Goal: Understand site structure: Understand site structure

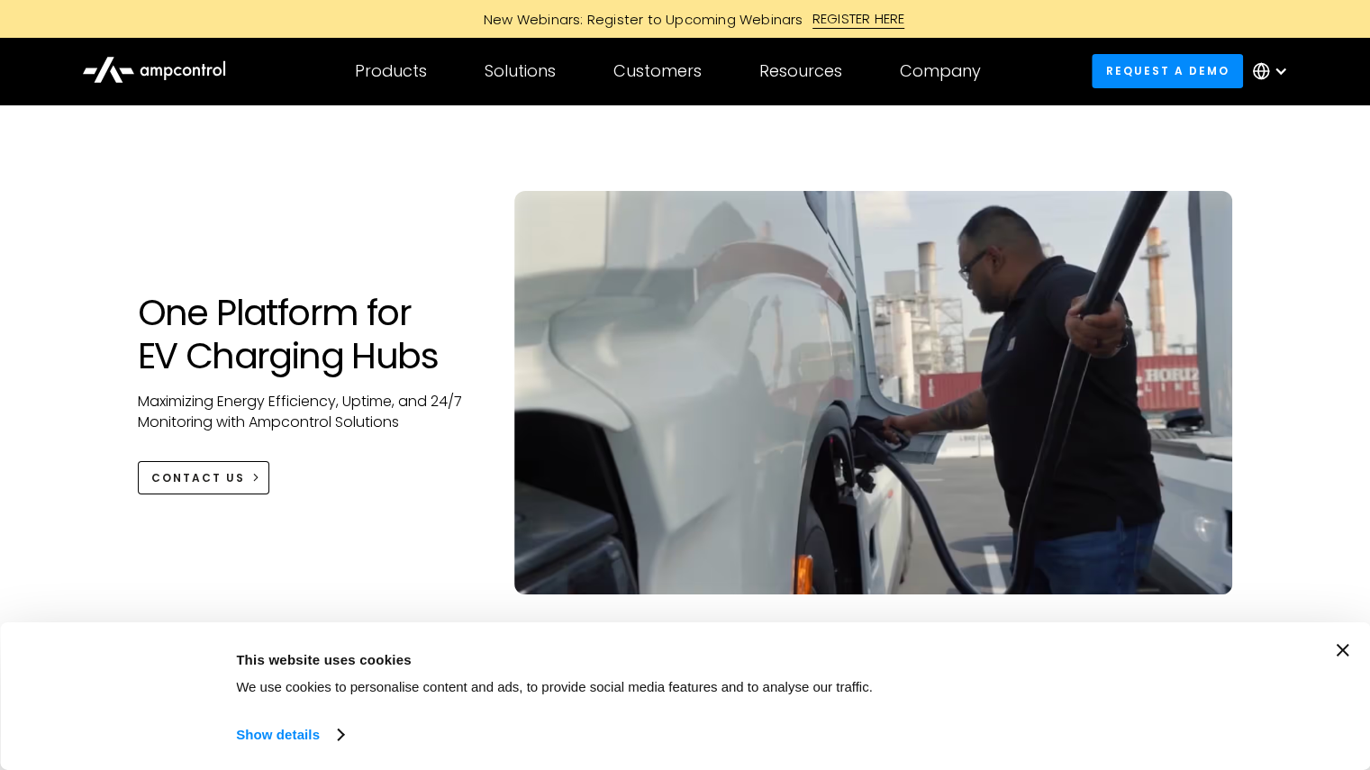
click at [367, 373] on h1 "One Platform for EV Charging Hubs" at bounding box center [308, 334] width 341 height 86
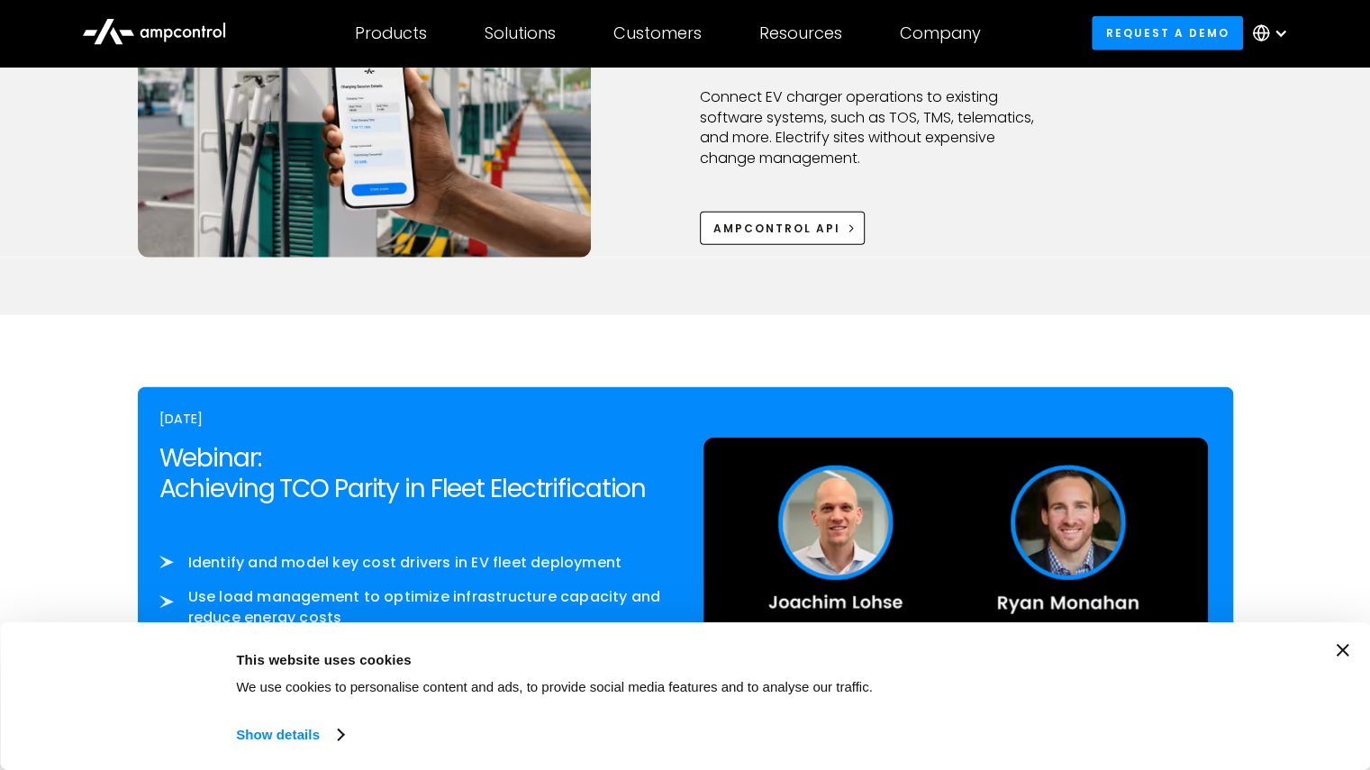
scroll to position [2599, 0]
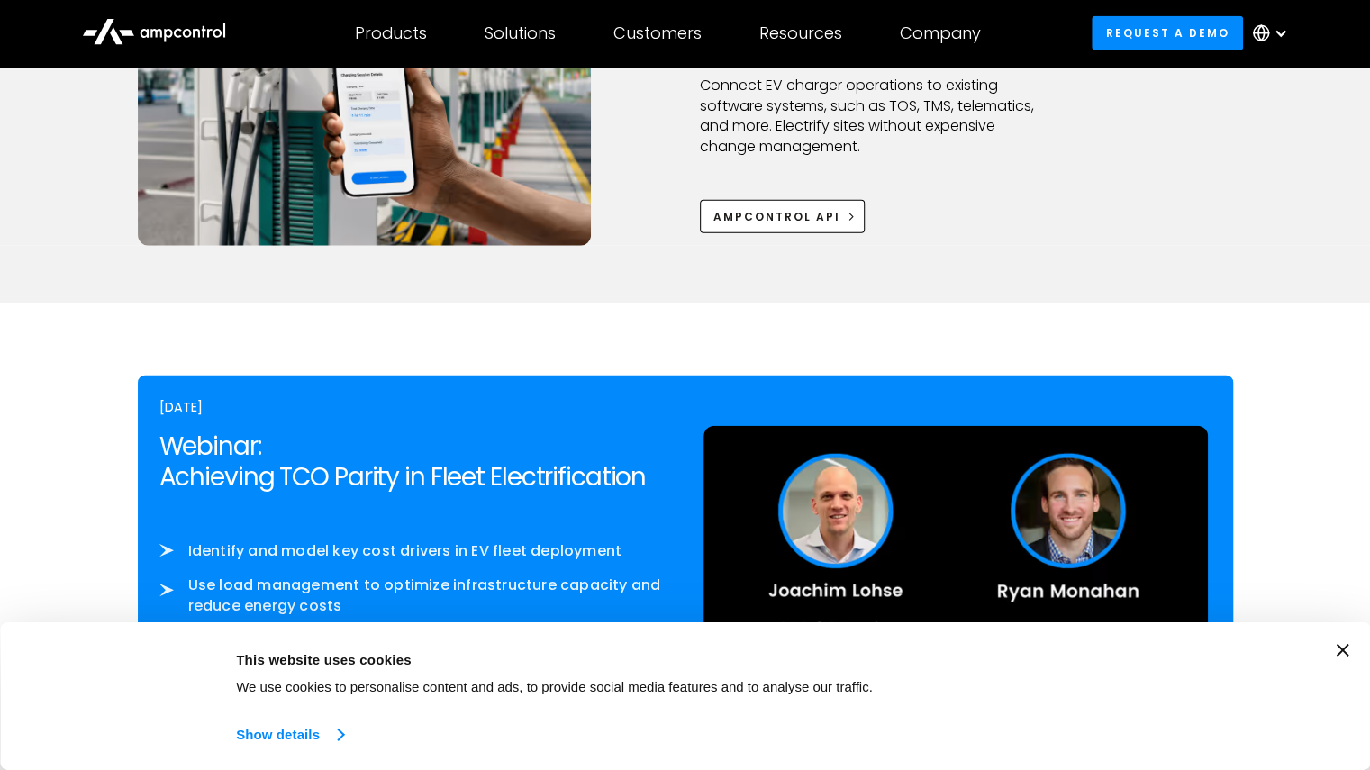
click at [304, 731] on link "Show details" at bounding box center [289, 734] width 106 height 27
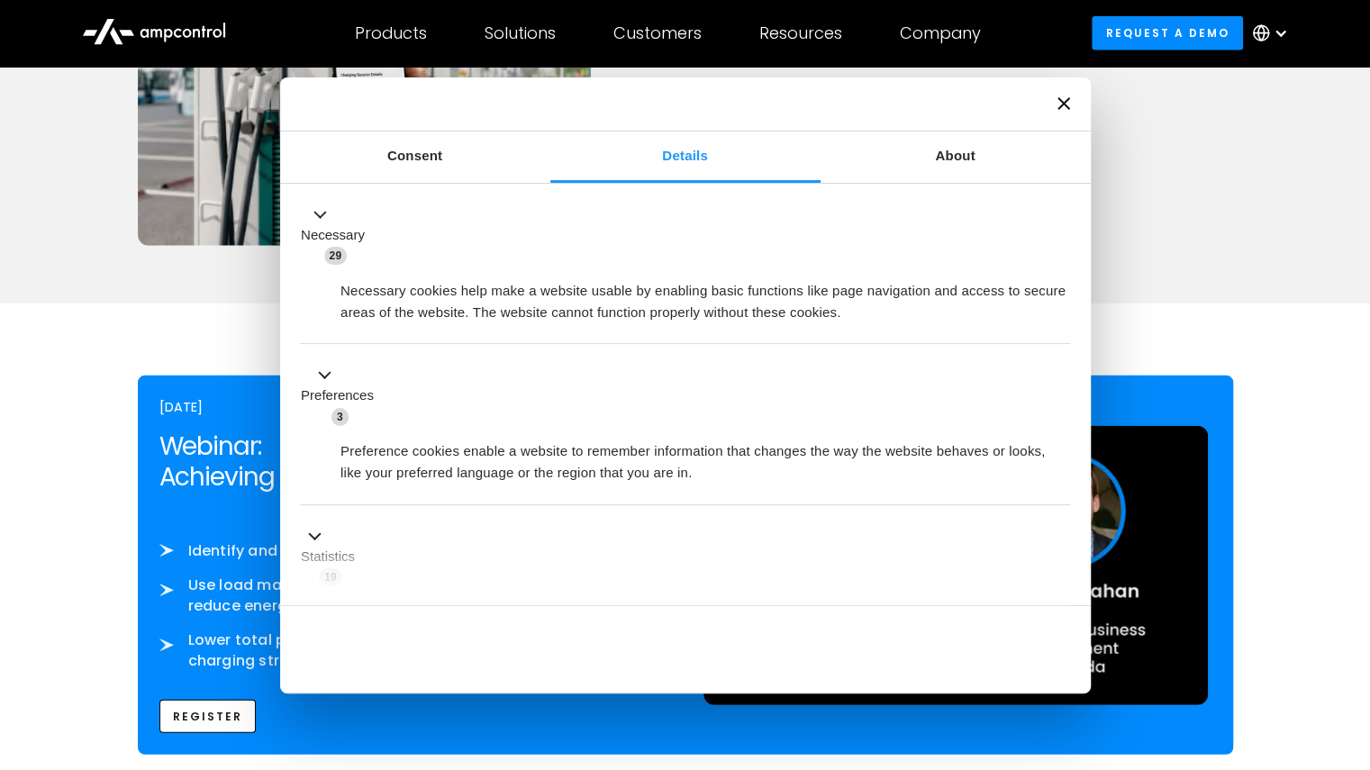
click at [1055, 102] on div at bounding box center [685, 104] width 810 height 54
click at [1061, 106] on icon "Close banner" at bounding box center [1063, 103] width 13 height 13
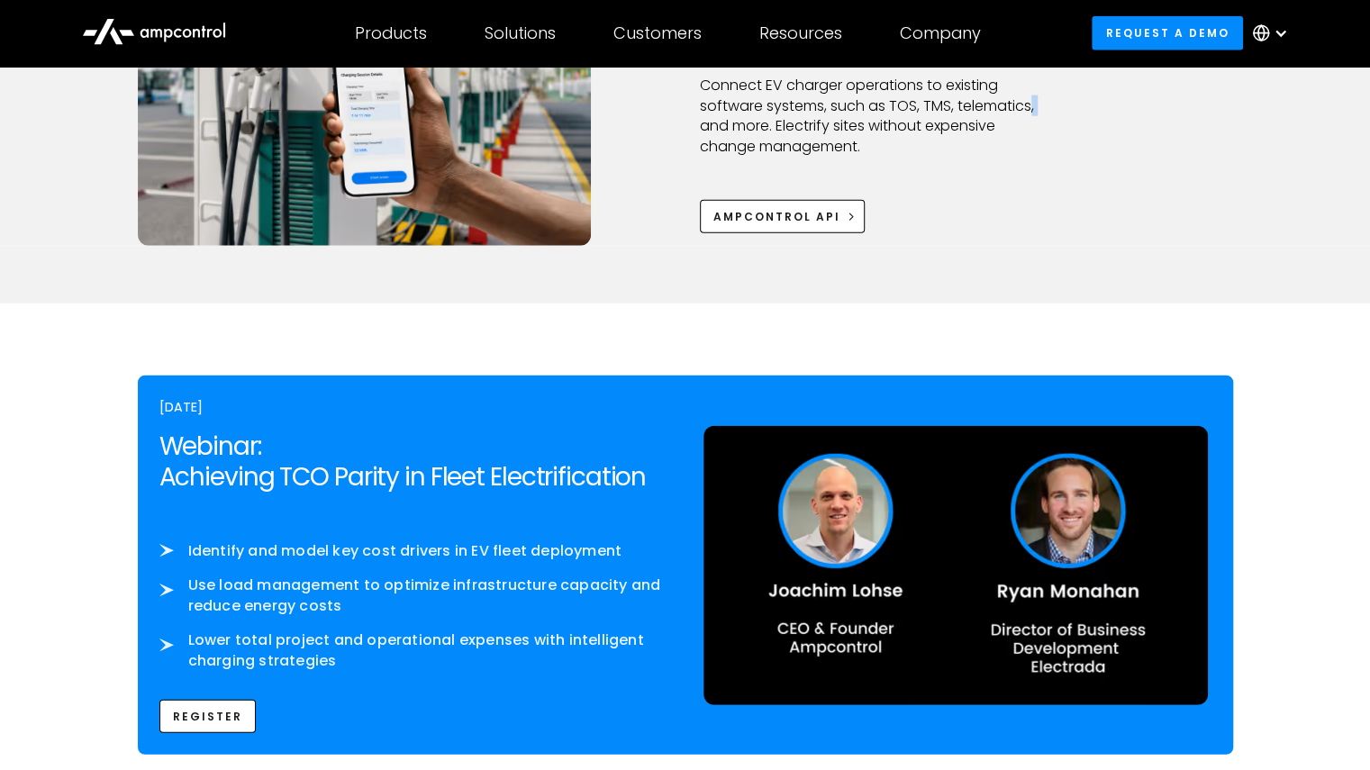
click at [1061, 106] on div "Integrations Open API & Seamless Integration Connect EV charger operations to e…" at bounding box center [685, 93] width 1095 height 304
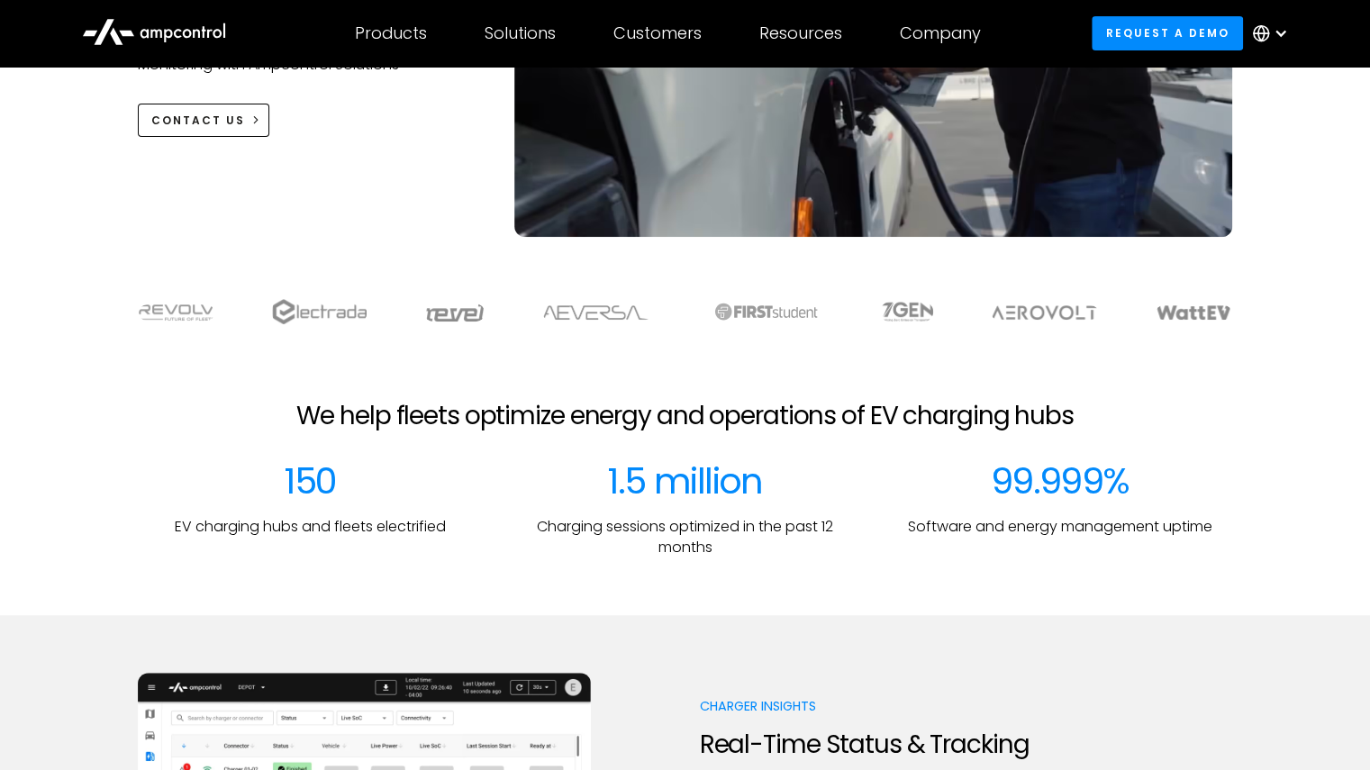
scroll to position [0, 0]
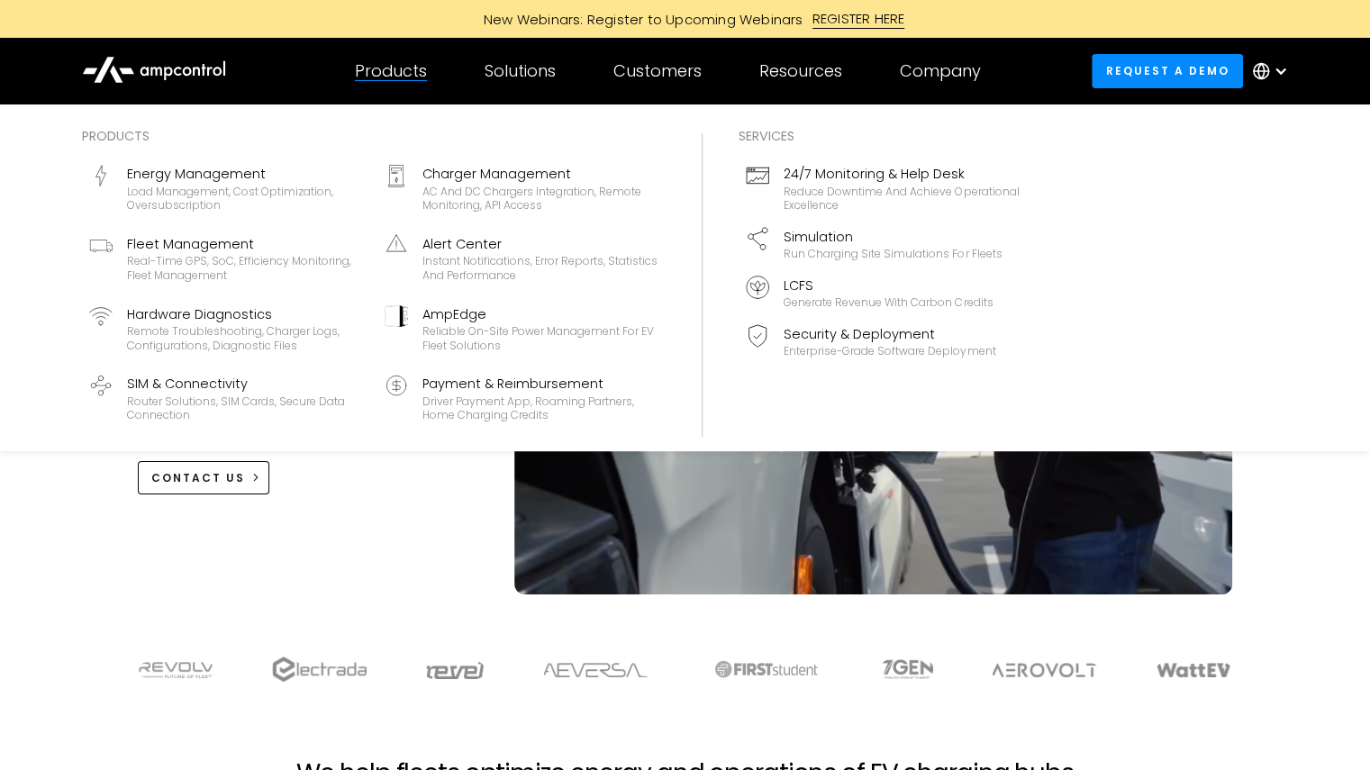
click at [431, 71] on div "Products Products Energy Management Load management, cost optimization, oversub…" at bounding box center [391, 71] width 130 height 63
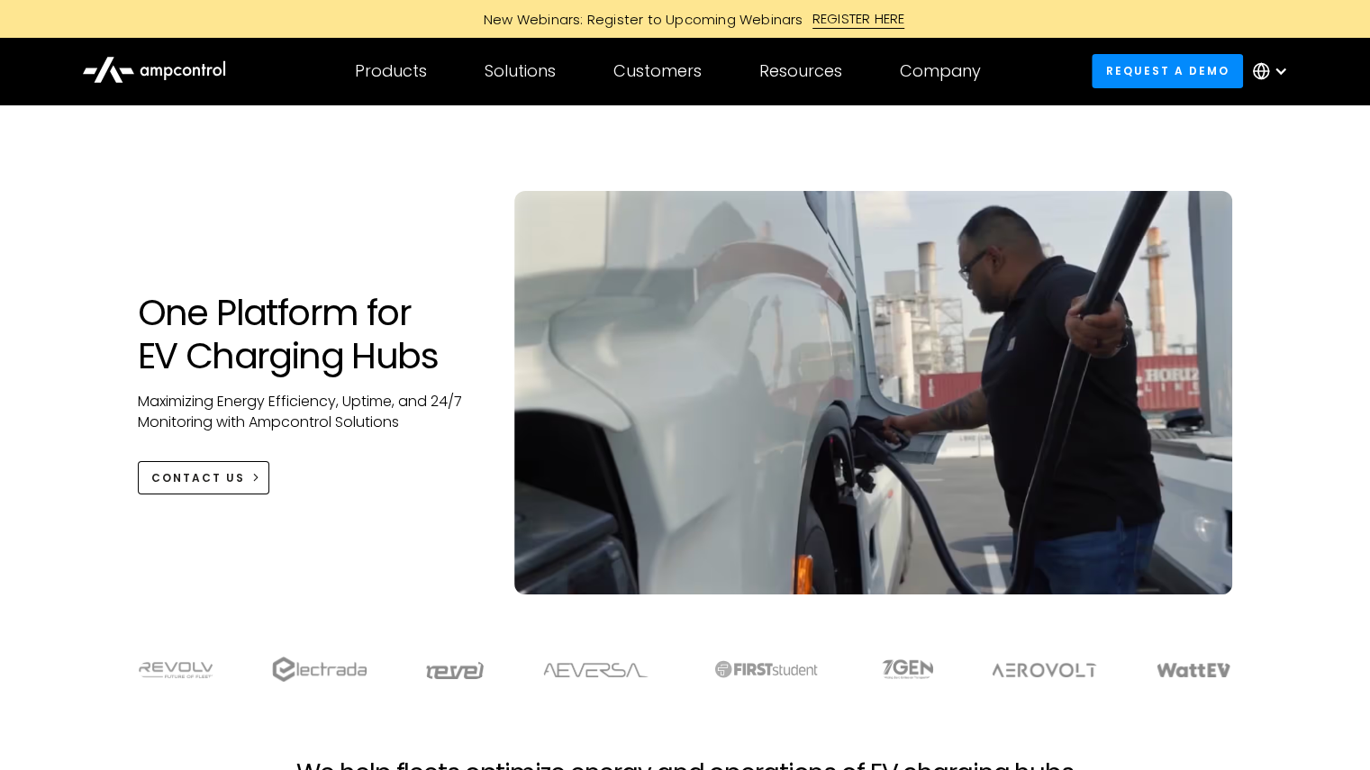
click at [1274, 62] on div at bounding box center [1274, 71] width 63 height 54
click at [1263, 120] on link "English" at bounding box center [1258, 122] width 48 height 21
